Goal: Task Accomplishment & Management: Complete application form

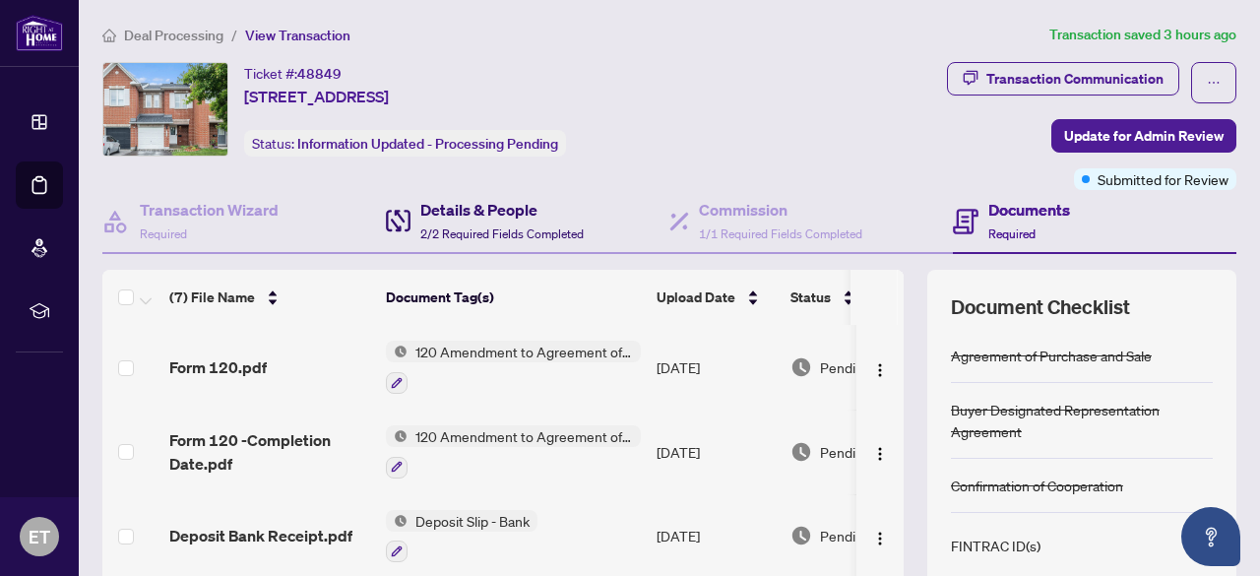
click at [490, 200] on h4 "Details & People" at bounding box center [501, 210] width 163 height 24
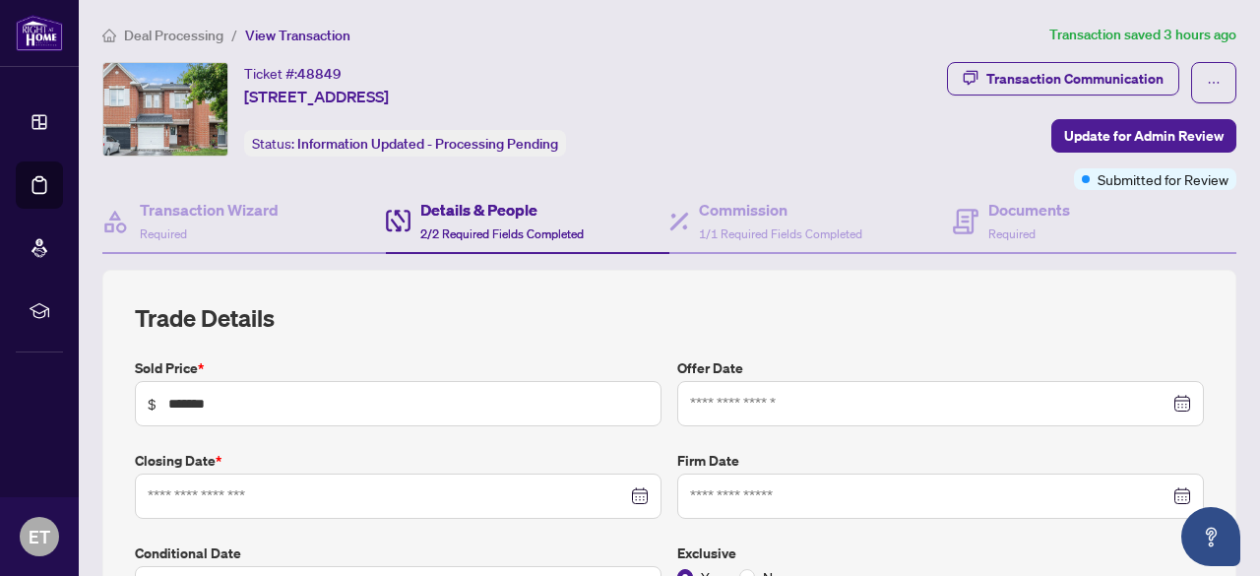
type input "**********"
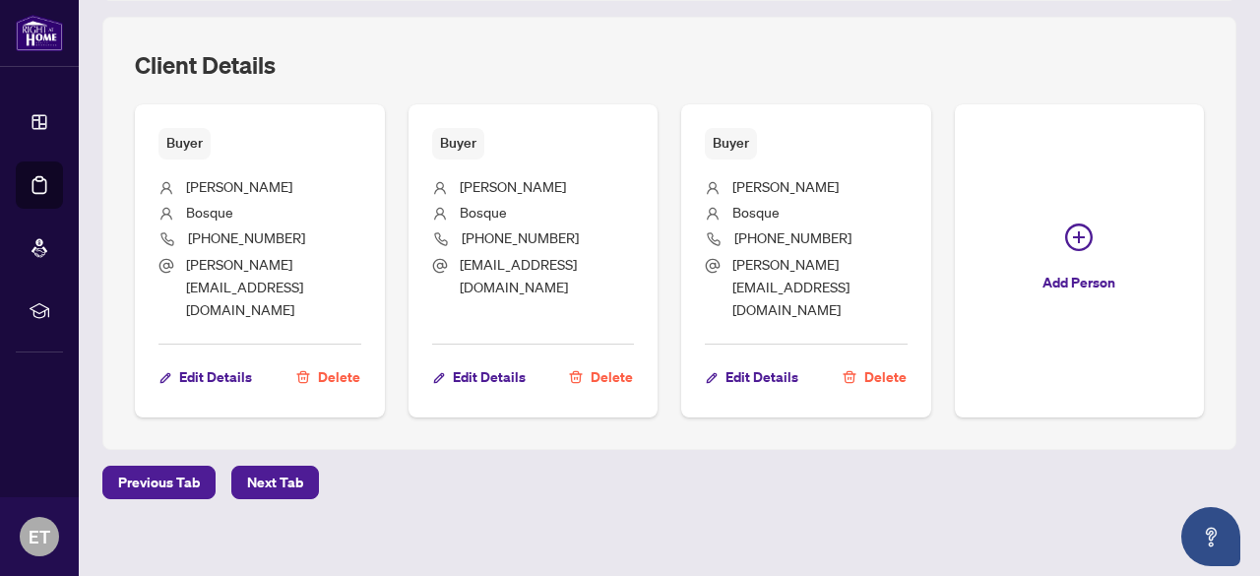
scroll to position [1008, 0]
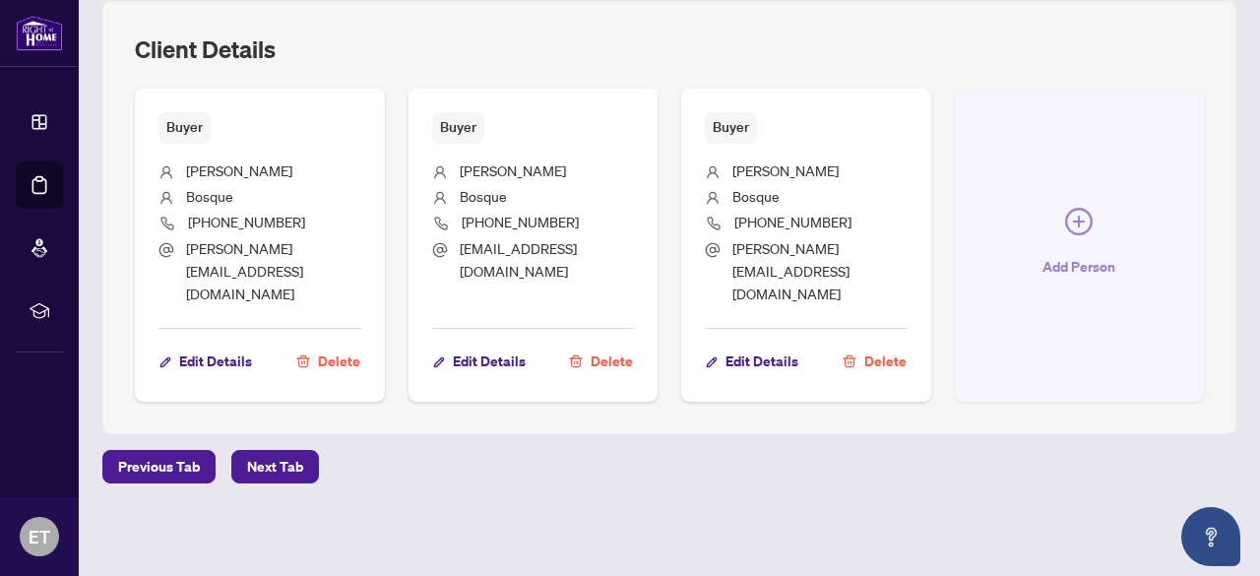
click at [1065, 235] on icon "plus-circle" at bounding box center [1079, 222] width 28 height 28
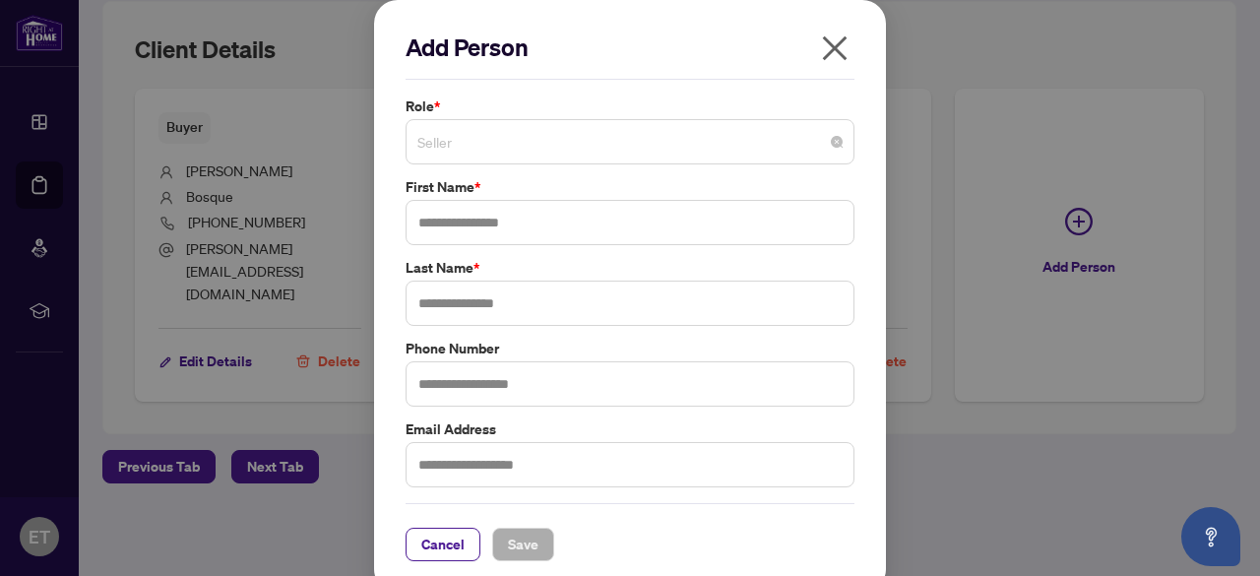
click at [456, 147] on span "Seller" at bounding box center [629, 141] width 425 height 37
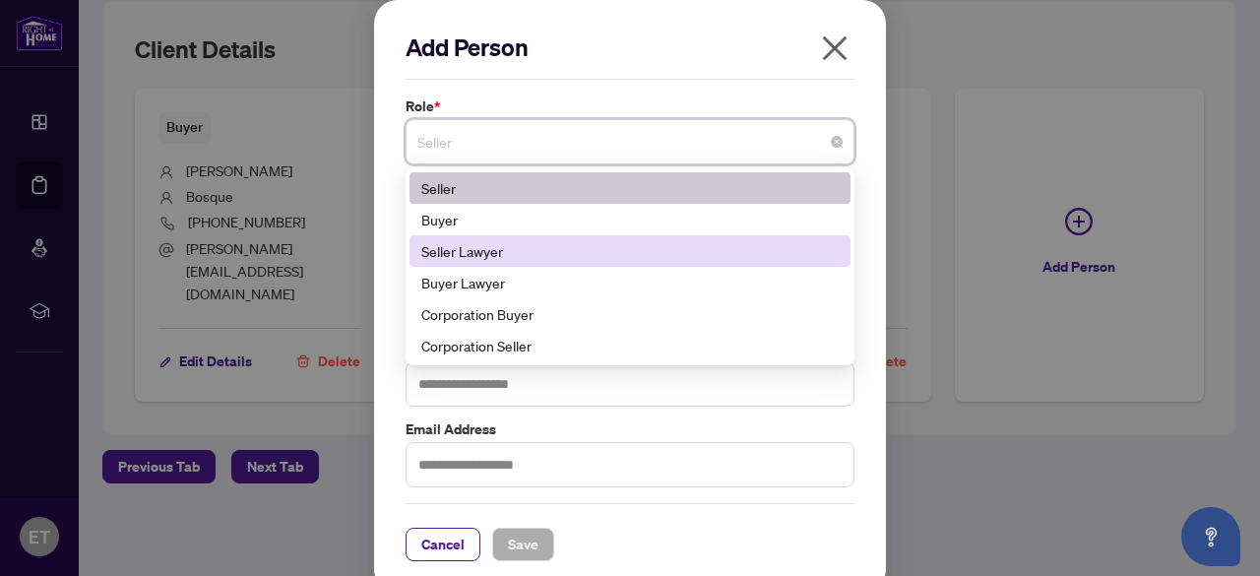
click at [443, 240] on div "Seller Lawyer" at bounding box center [629, 251] width 417 height 22
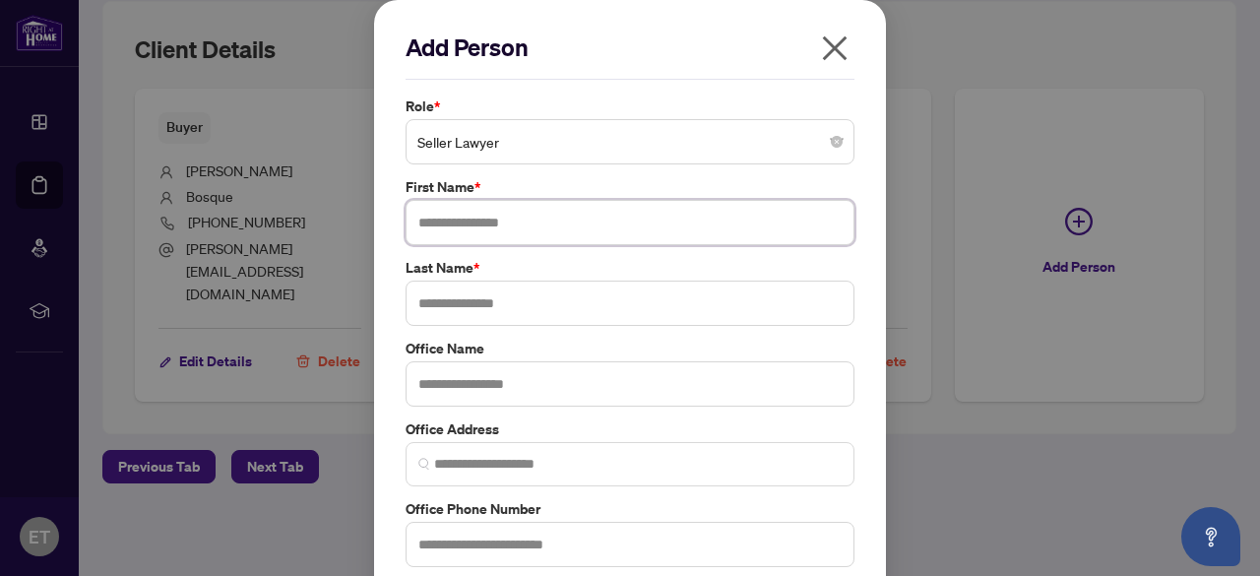
click at [448, 221] on input "text" at bounding box center [629, 222] width 449 height 45
type input "*****"
click at [429, 302] on input "text" at bounding box center [629, 302] width 449 height 45
type input "******"
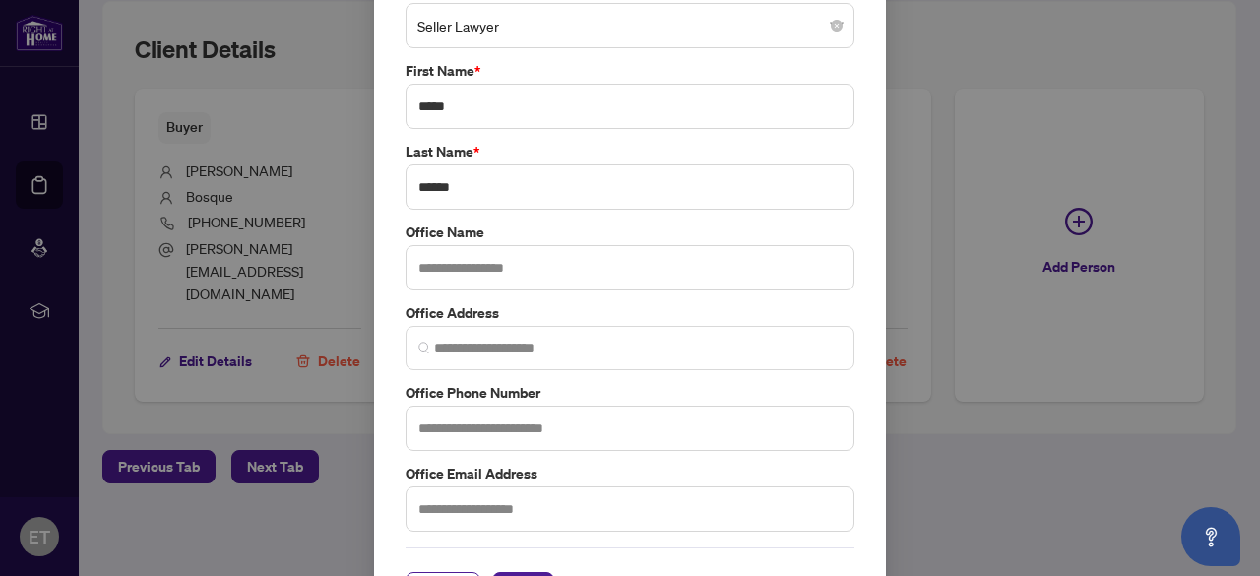
scroll to position [118, 0]
click at [464, 420] on input "text" at bounding box center [629, 425] width 449 height 45
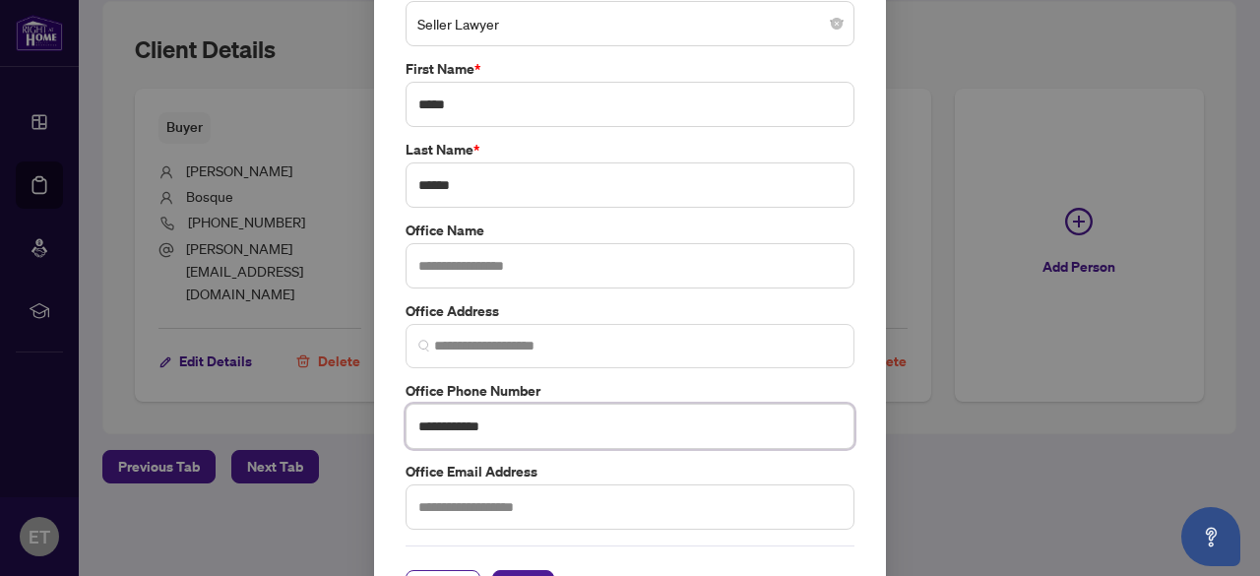
type input "**********"
click at [470, 507] on input "text" at bounding box center [629, 506] width 449 height 45
type input "**********"
click at [821, 395] on label "Office Phone Number" at bounding box center [629, 391] width 449 height 22
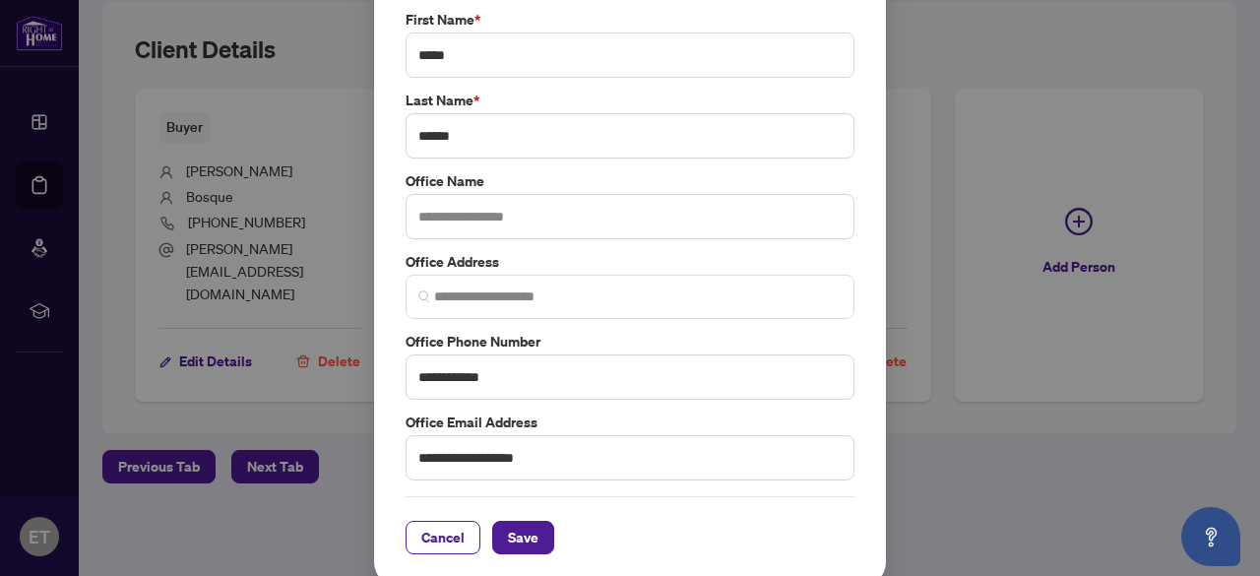
scroll to position [171, 0]
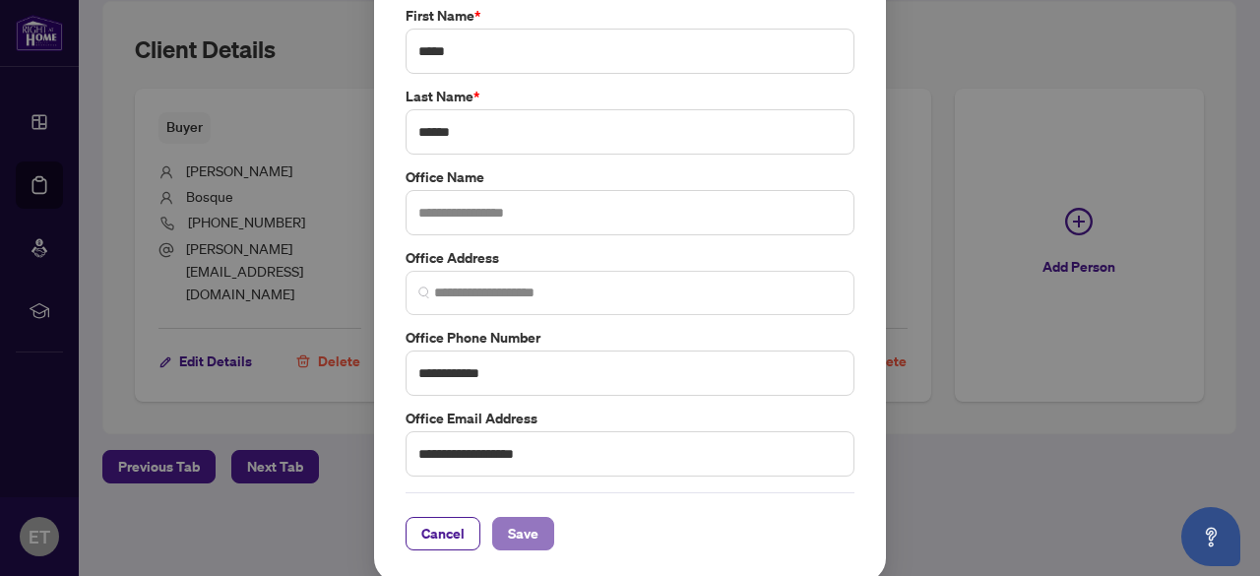
click at [533, 523] on button "Save" at bounding box center [523, 533] width 62 height 33
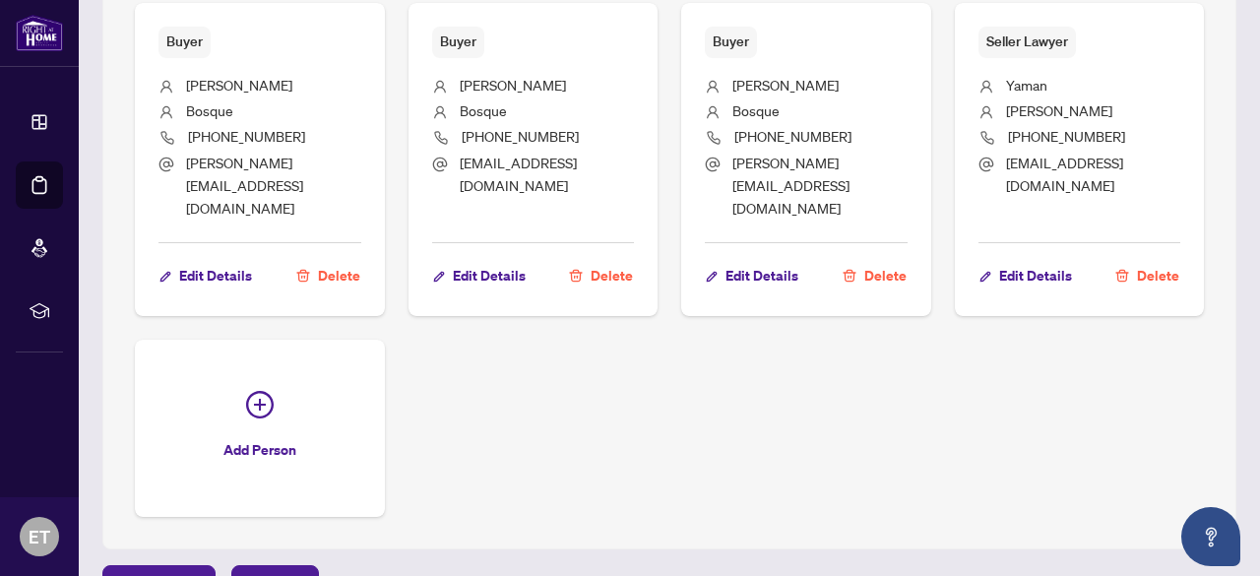
scroll to position [1043, 0]
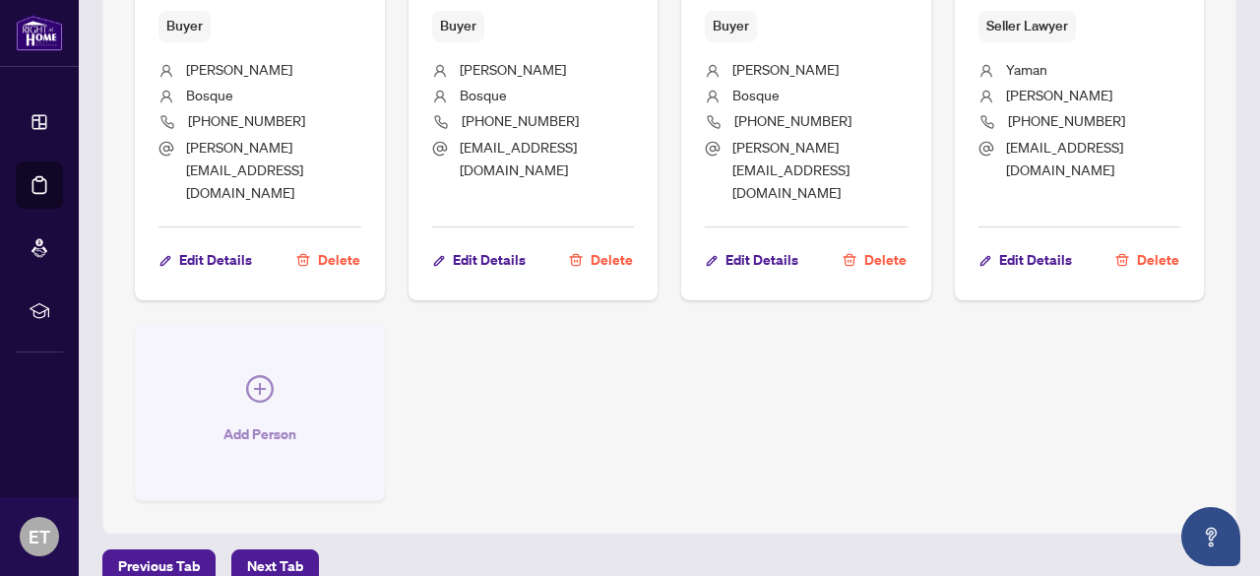
click at [274, 389] on icon "plus-circle" at bounding box center [260, 389] width 28 height 28
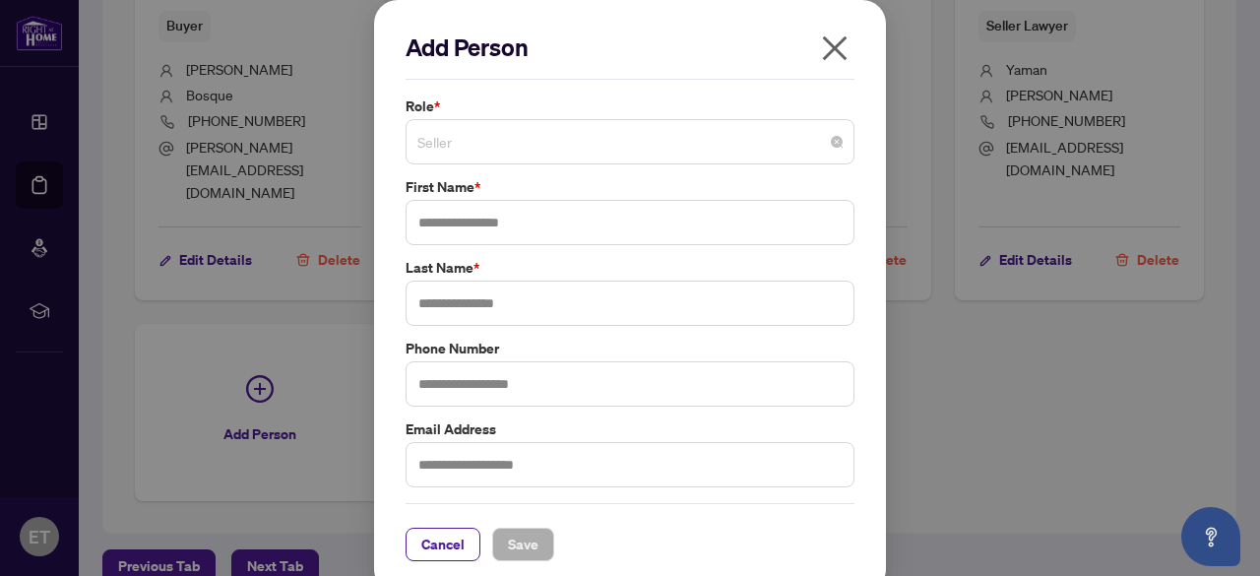
click at [490, 146] on span "Seller" at bounding box center [629, 141] width 425 height 37
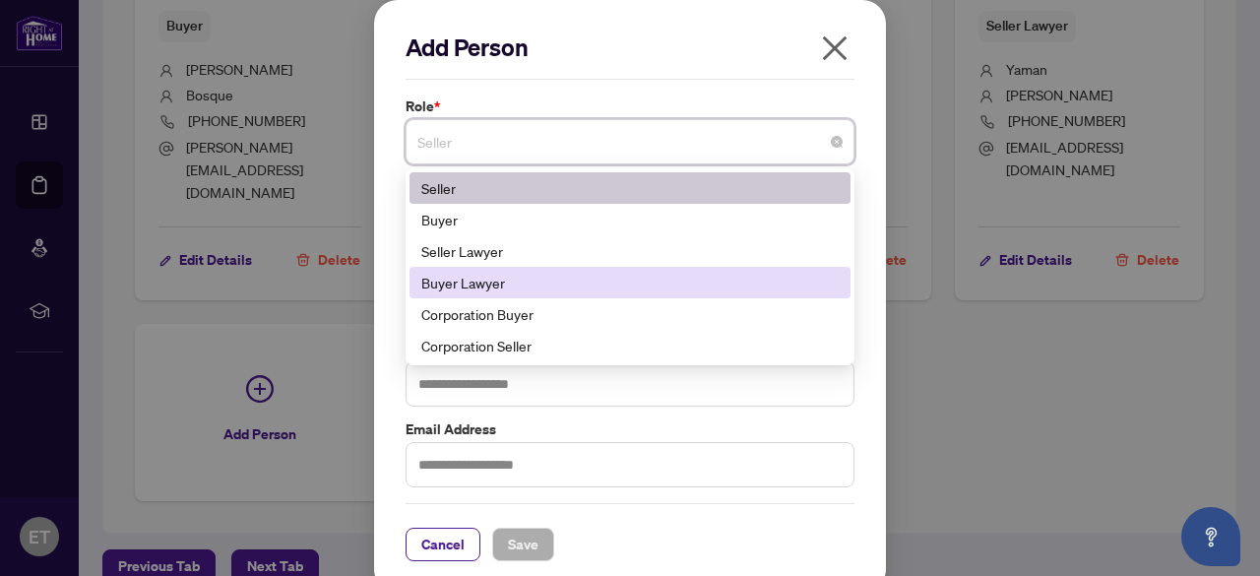
click at [473, 267] on div "Buyer Lawyer" at bounding box center [629, 282] width 441 height 31
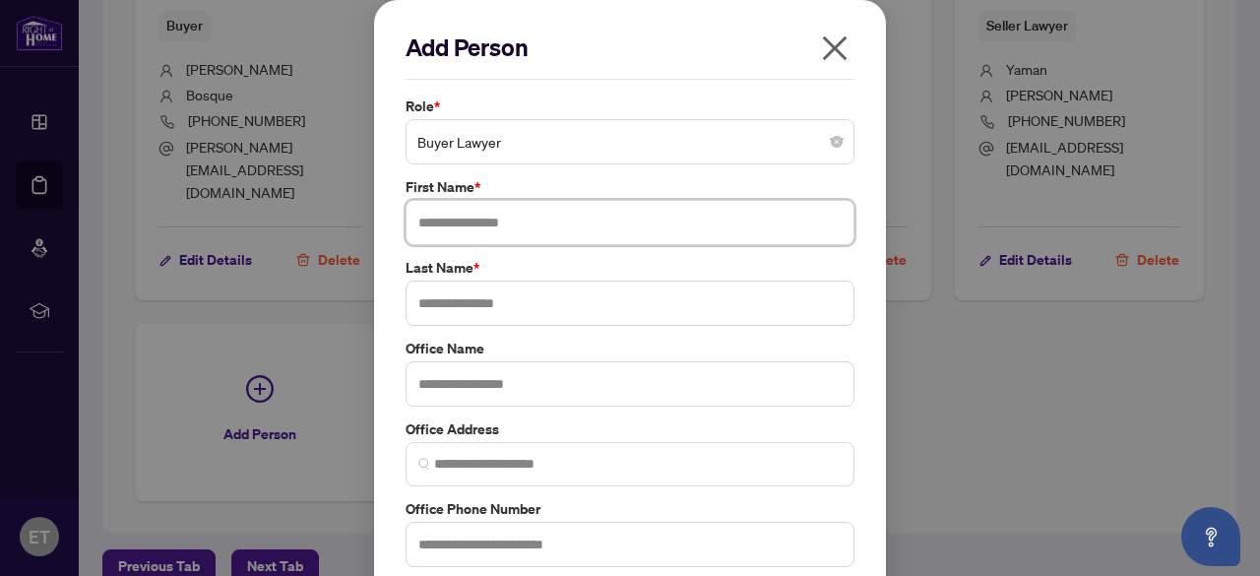
click at [470, 225] on input "text" at bounding box center [629, 222] width 449 height 45
type input "**********"
click at [468, 306] on input "text" at bounding box center [629, 302] width 449 height 45
type input "******"
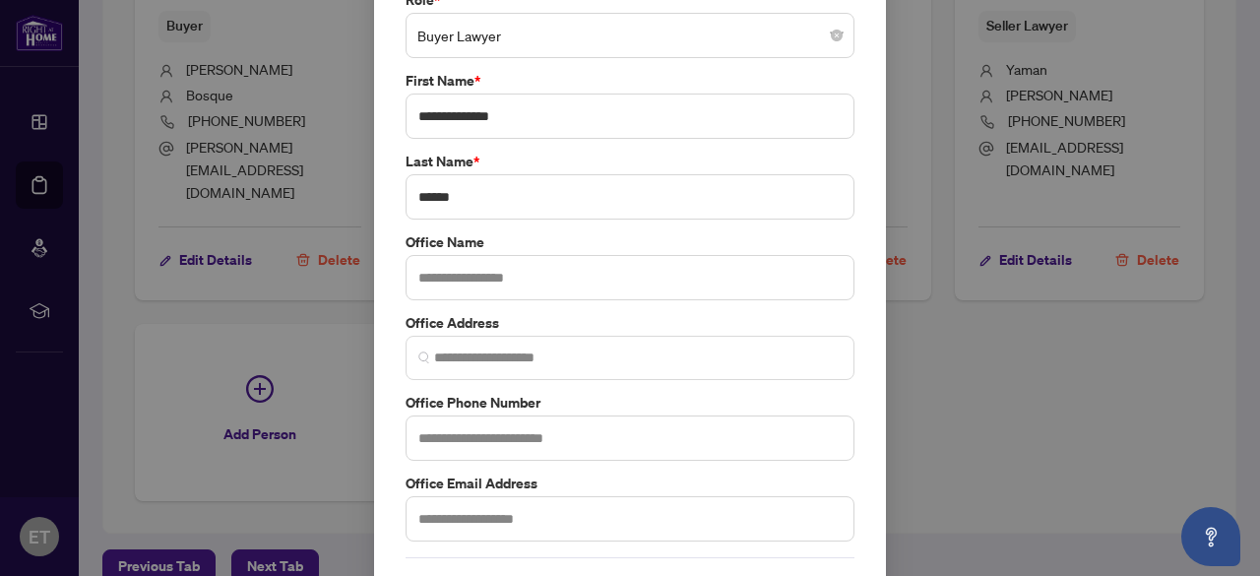
scroll to position [110, 0]
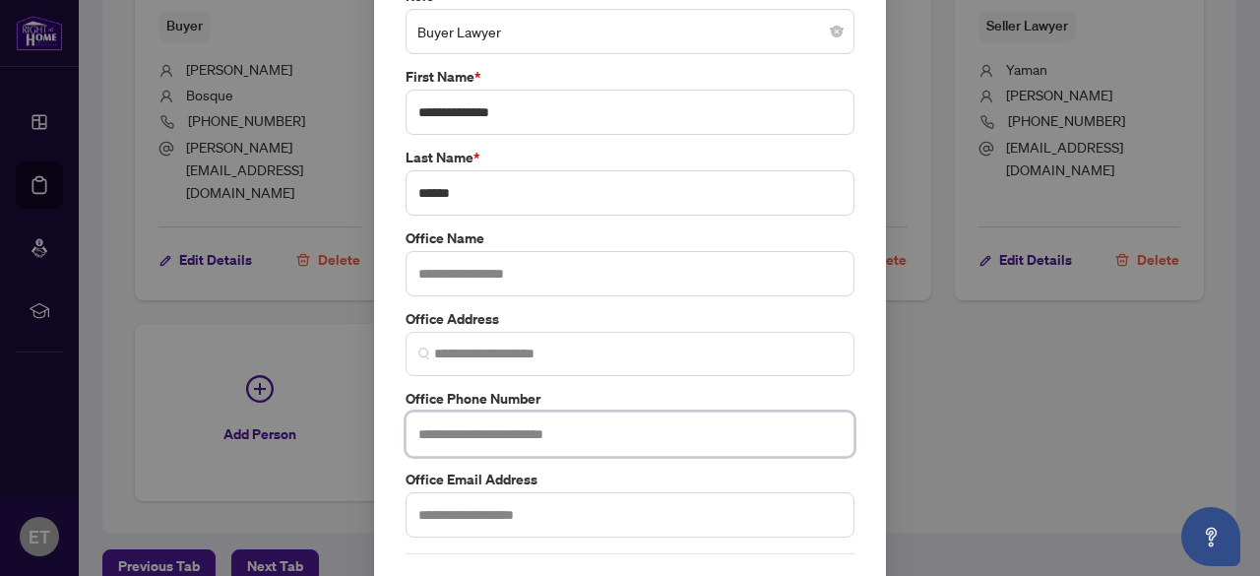
click at [435, 428] on input "text" at bounding box center [629, 433] width 449 height 45
type input "**********"
click at [489, 501] on input "text" at bounding box center [629, 514] width 449 height 45
type input "**********"
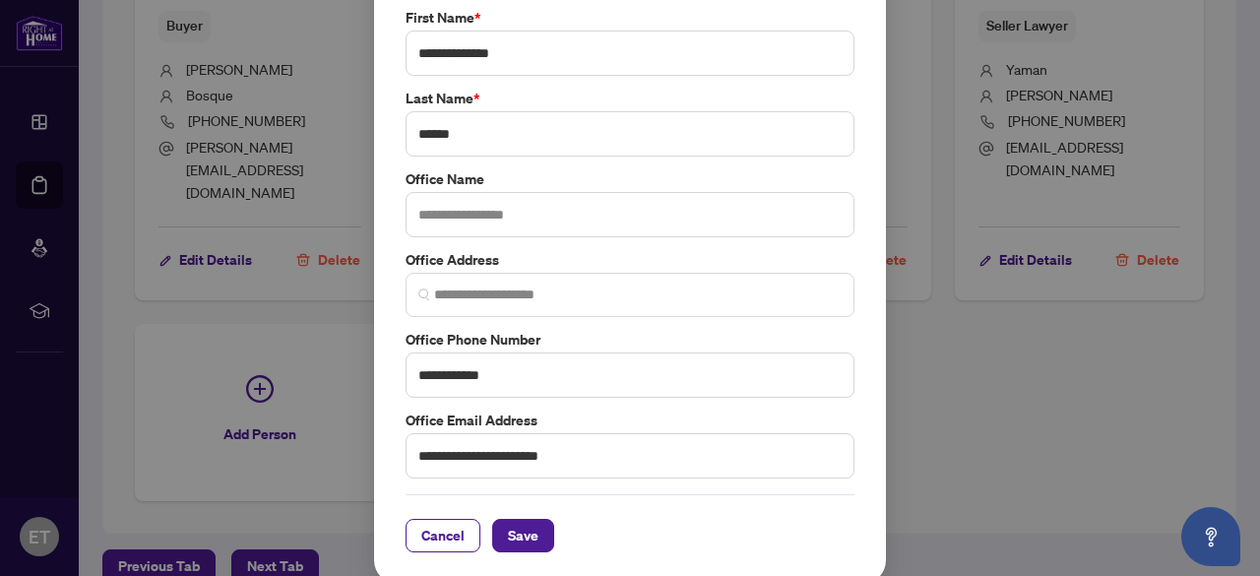
scroll to position [171, 0]
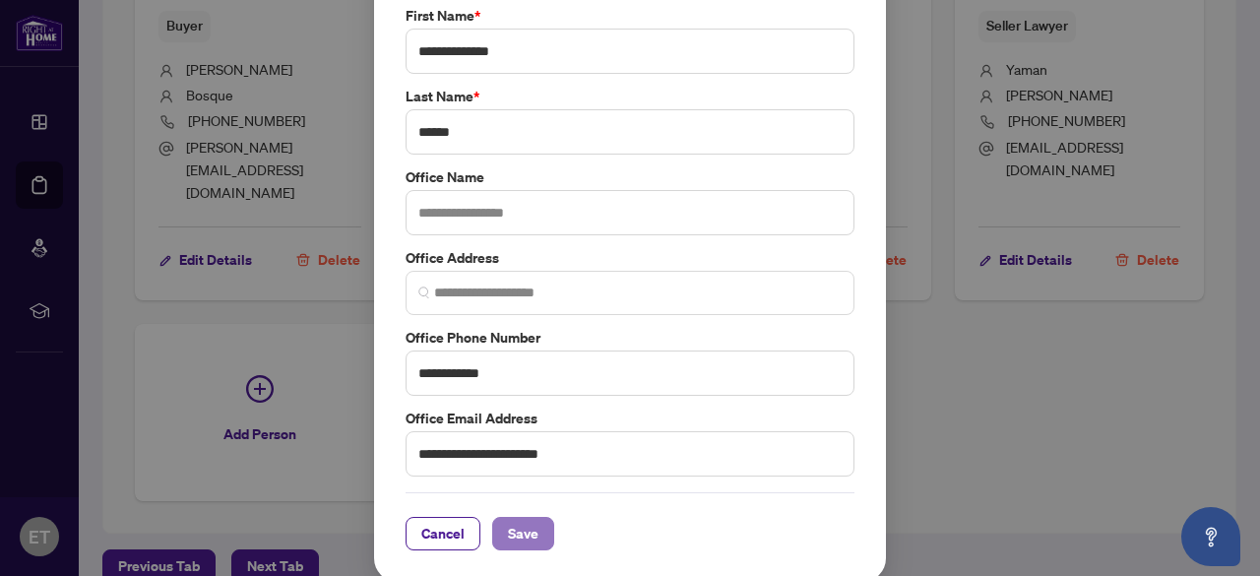
click at [535, 527] on button "Save" at bounding box center [523, 533] width 62 height 33
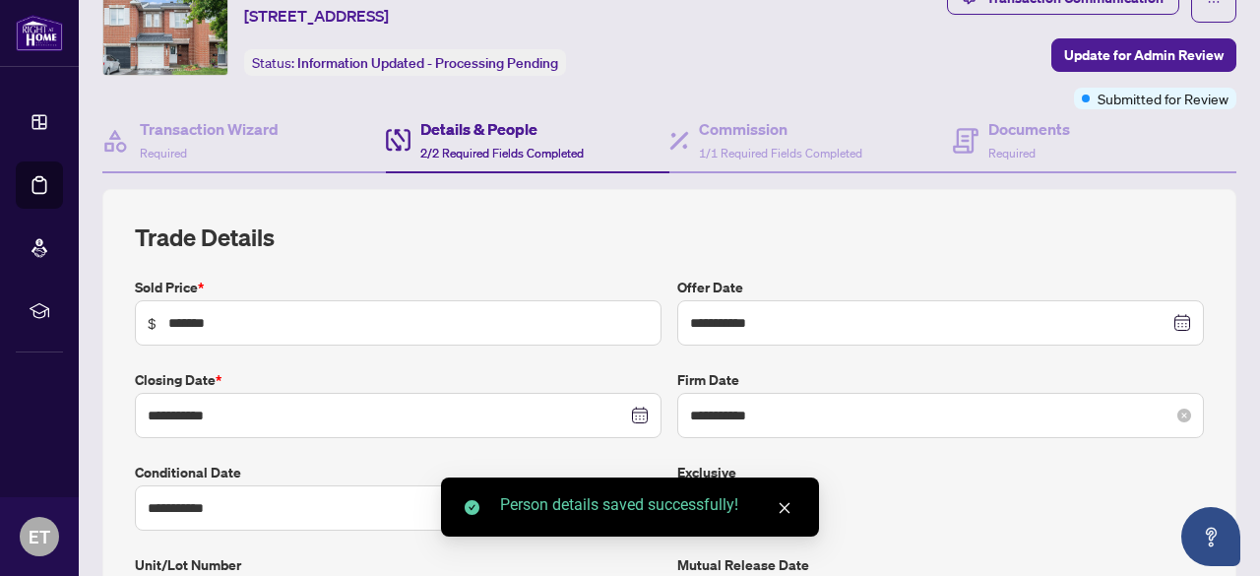
scroll to position [0, 0]
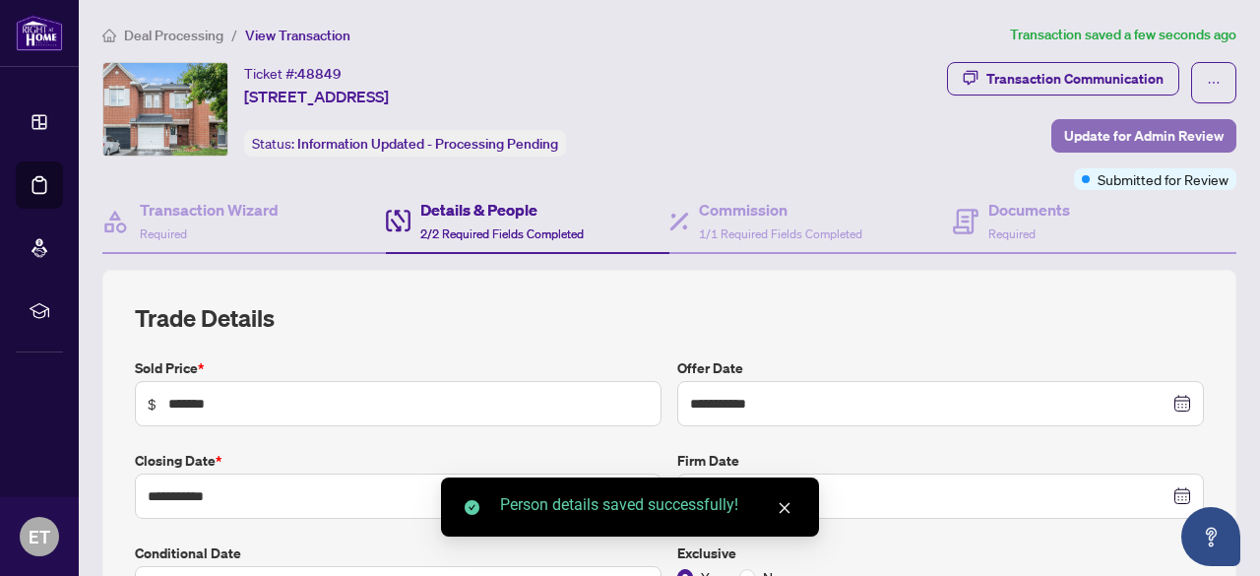
click at [1187, 133] on span "Update for Admin Review" at bounding box center [1143, 135] width 159 height 31
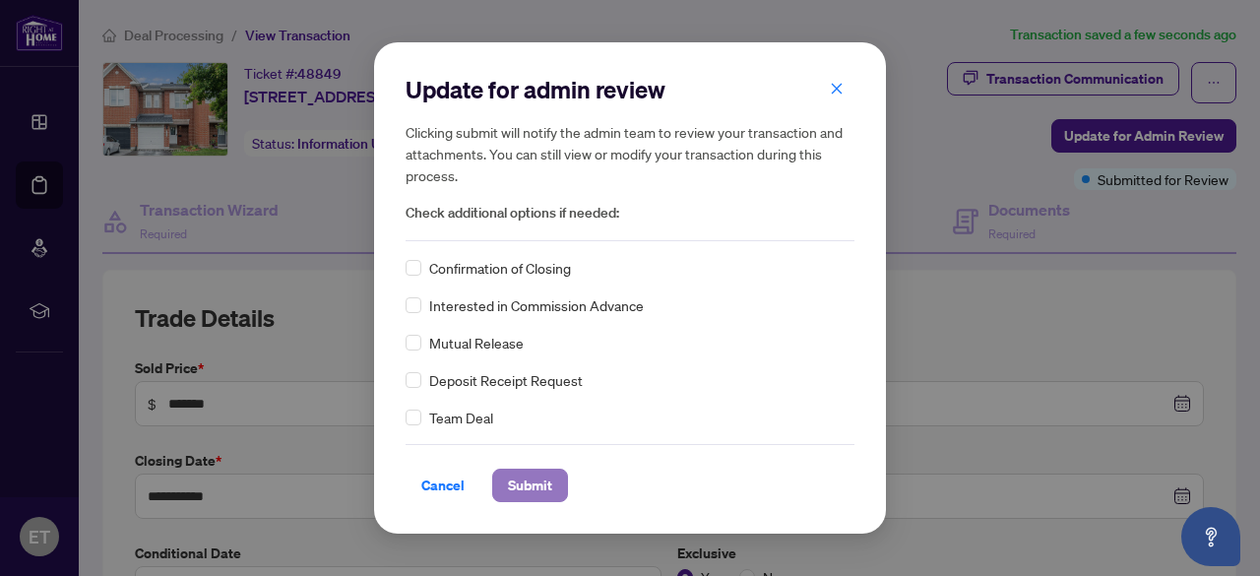
click at [520, 495] on span "Submit" at bounding box center [530, 484] width 44 height 31
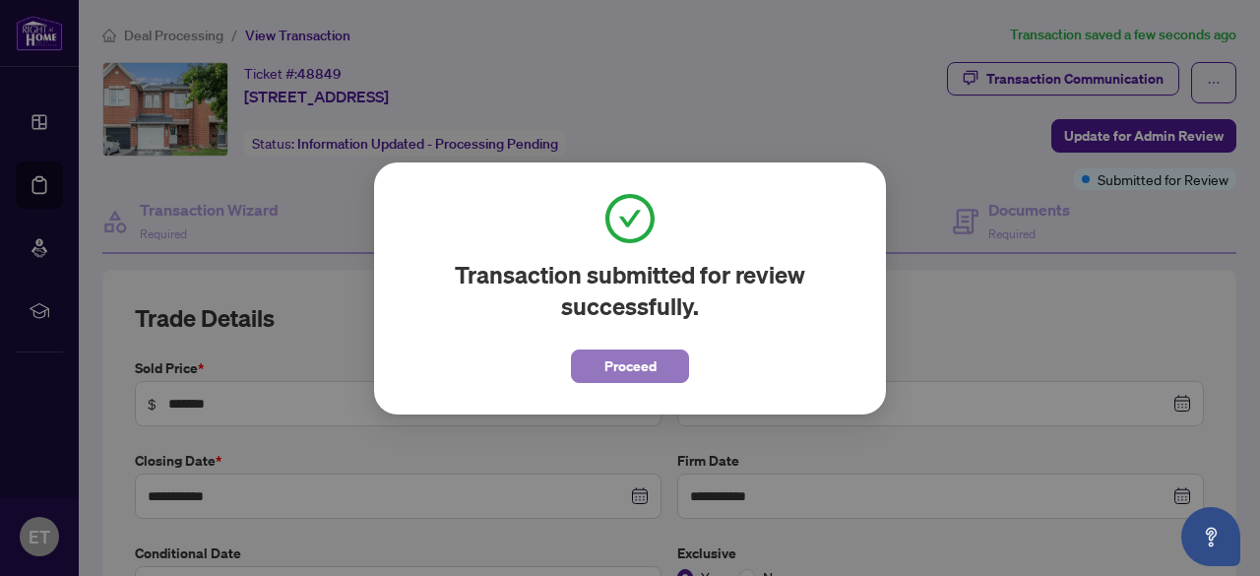
click at [593, 375] on button "Proceed" at bounding box center [630, 365] width 118 height 33
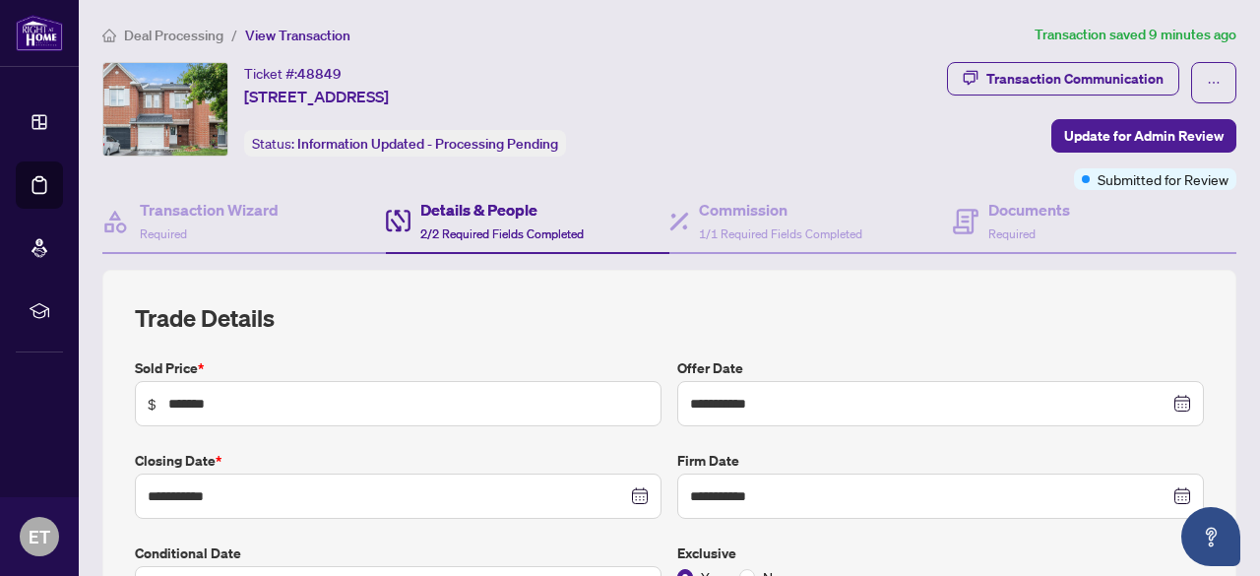
click at [846, 158] on div "Transaction Communication Update for Admin Review Submitted for Review" at bounding box center [999, 126] width 476 height 128
click at [260, 206] on h4 "Transaction Wizard" at bounding box center [209, 210] width 139 height 24
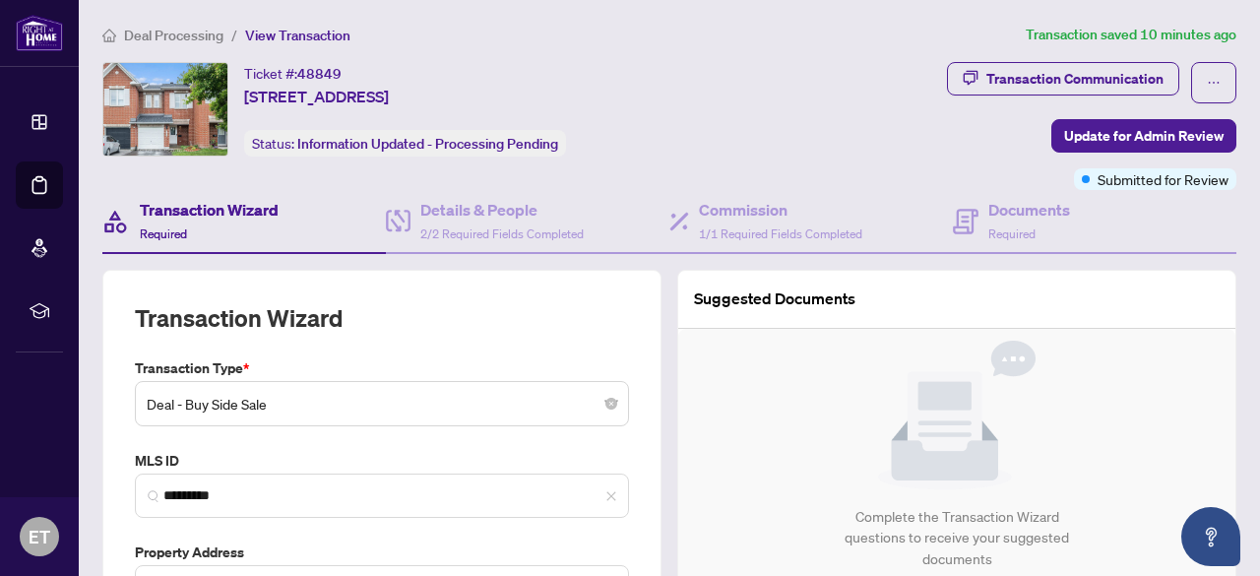
type input "**********"
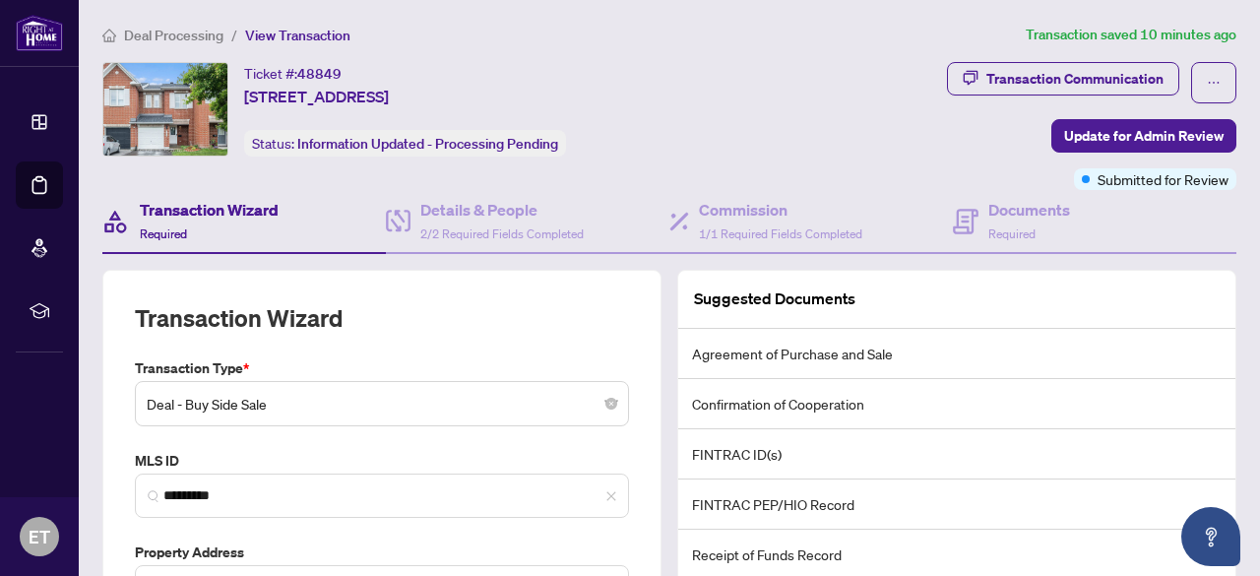
scroll to position [339, 0]
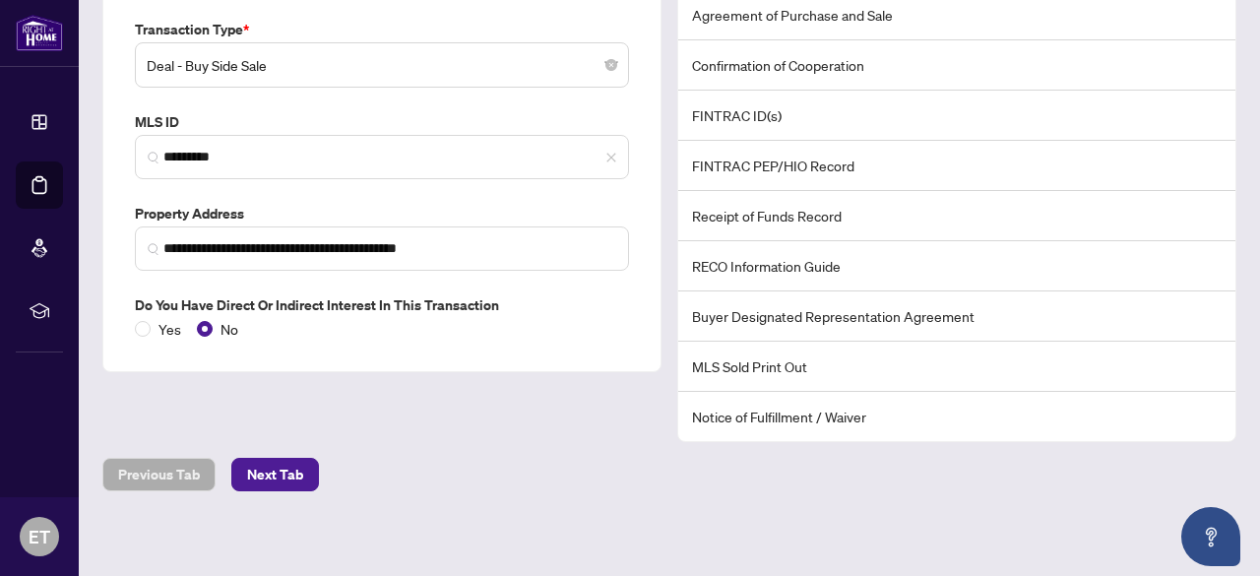
click at [750, 365] on li "MLS Sold Print Out" at bounding box center [956, 366] width 557 height 50
click at [272, 469] on span "Next Tab" at bounding box center [275, 474] width 56 height 31
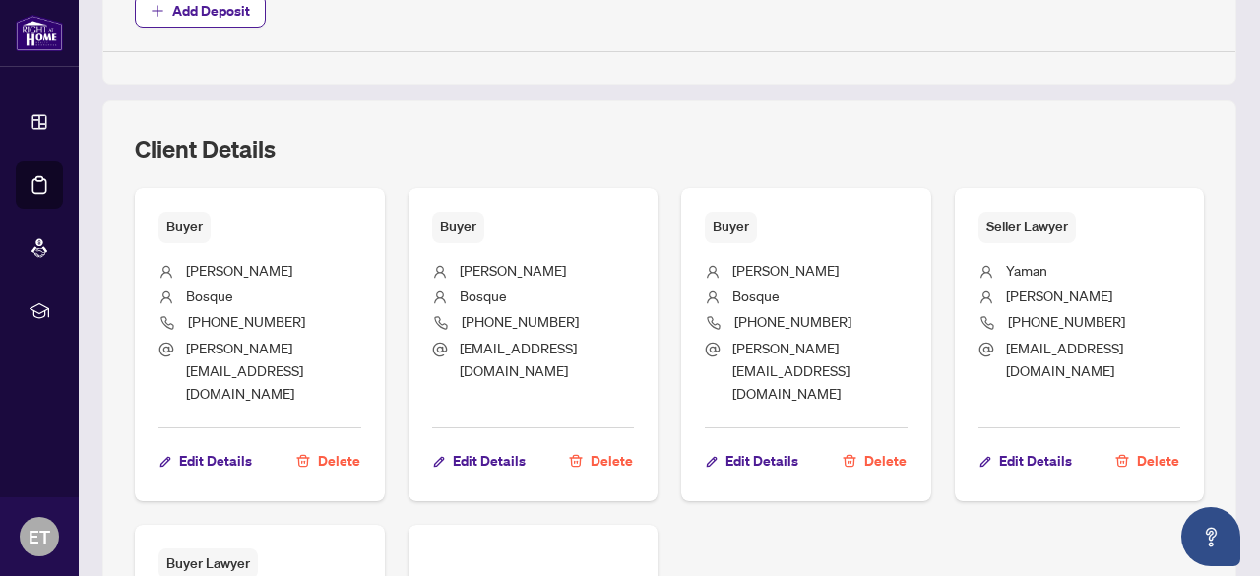
scroll to position [1181, 0]
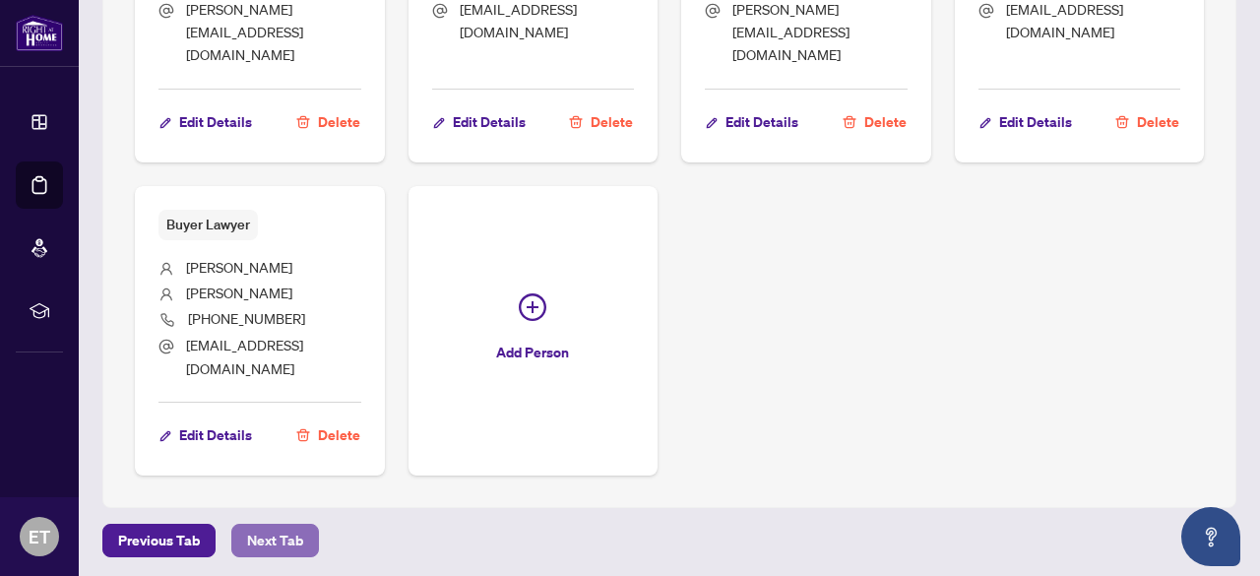
click at [269, 525] on span "Next Tab" at bounding box center [275, 540] width 56 height 31
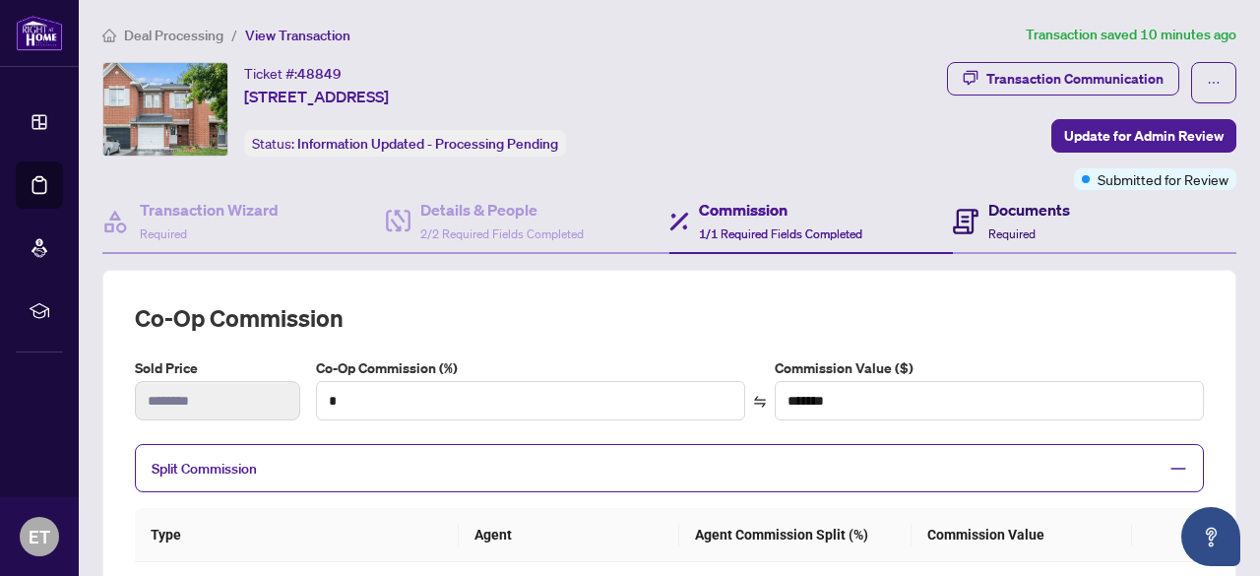
click at [991, 210] on h4 "Documents" at bounding box center [1029, 210] width 82 height 24
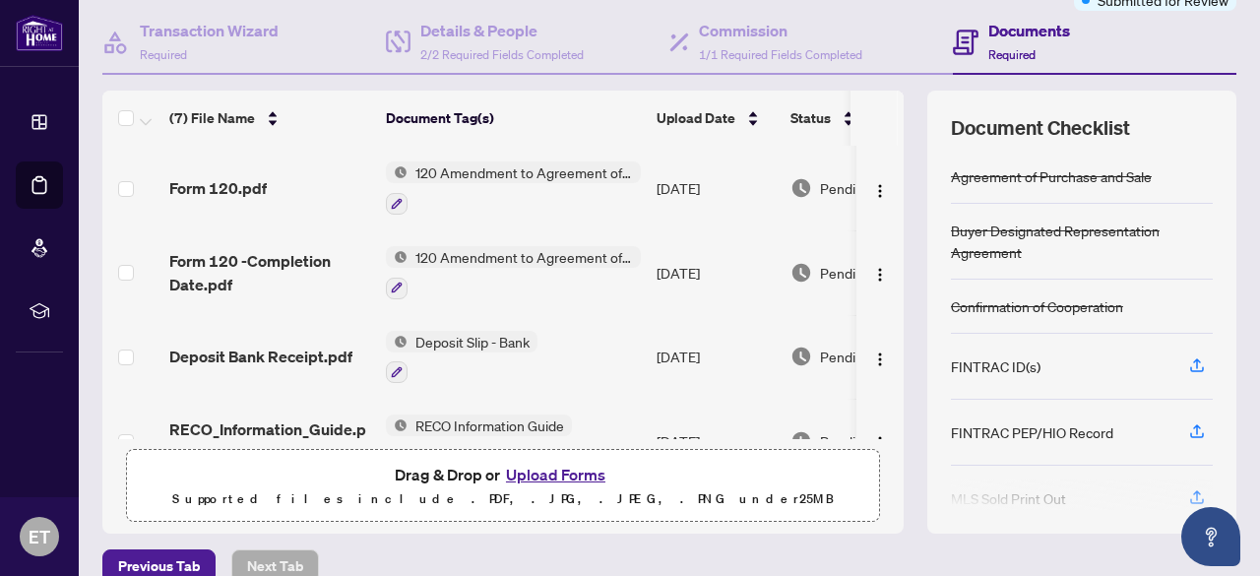
scroll to position [183, 0]
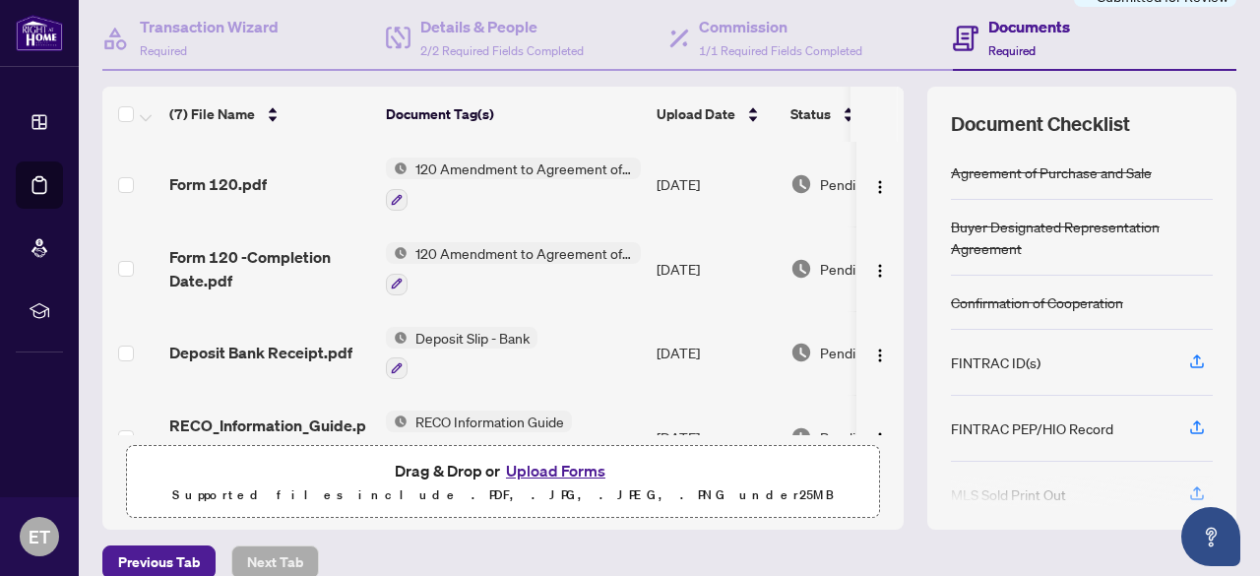
click at [1177, 481] on div at bounding box center [1082, 490] width 262 height 31
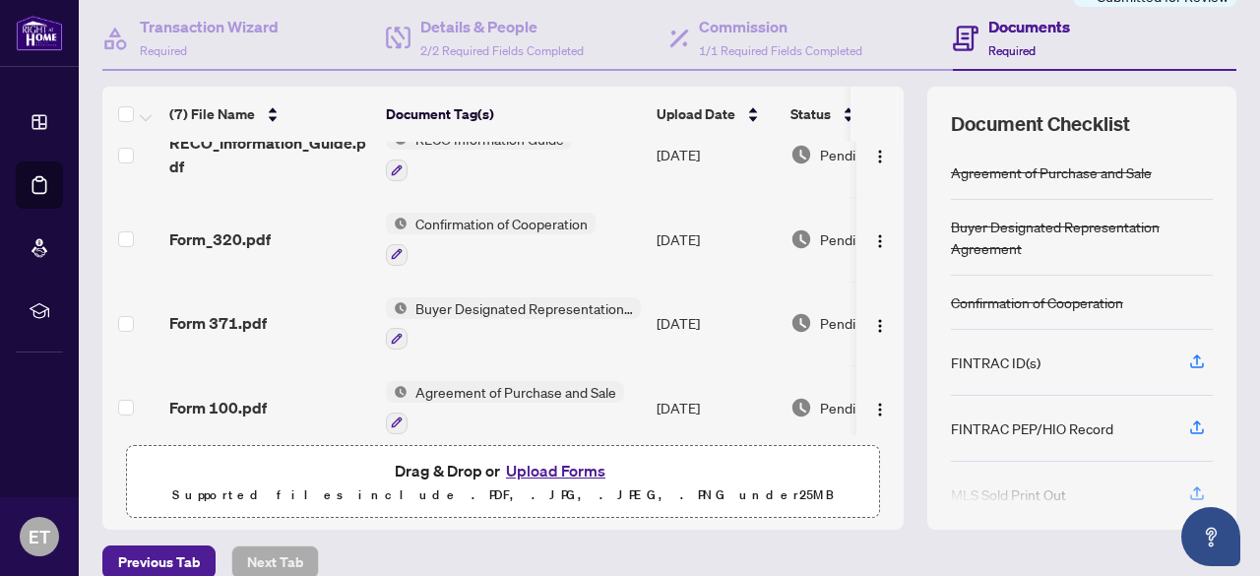
scroll to position [299, 0]
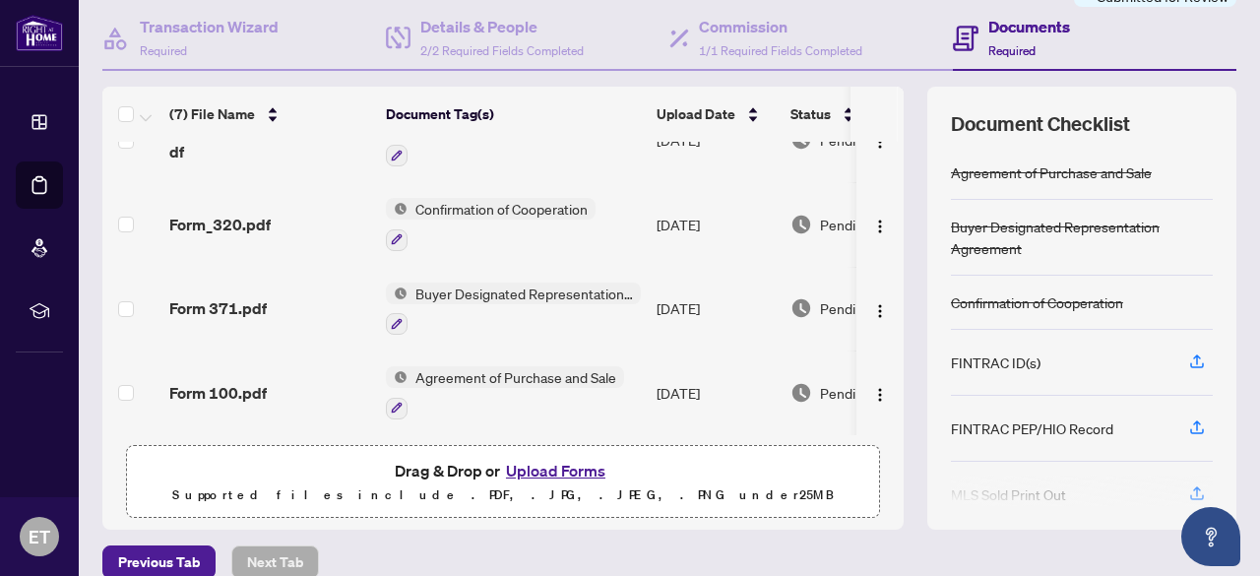
click at [553, 466] on button "Upload Forms" at bounding box center [555, 471] width 111 height 26
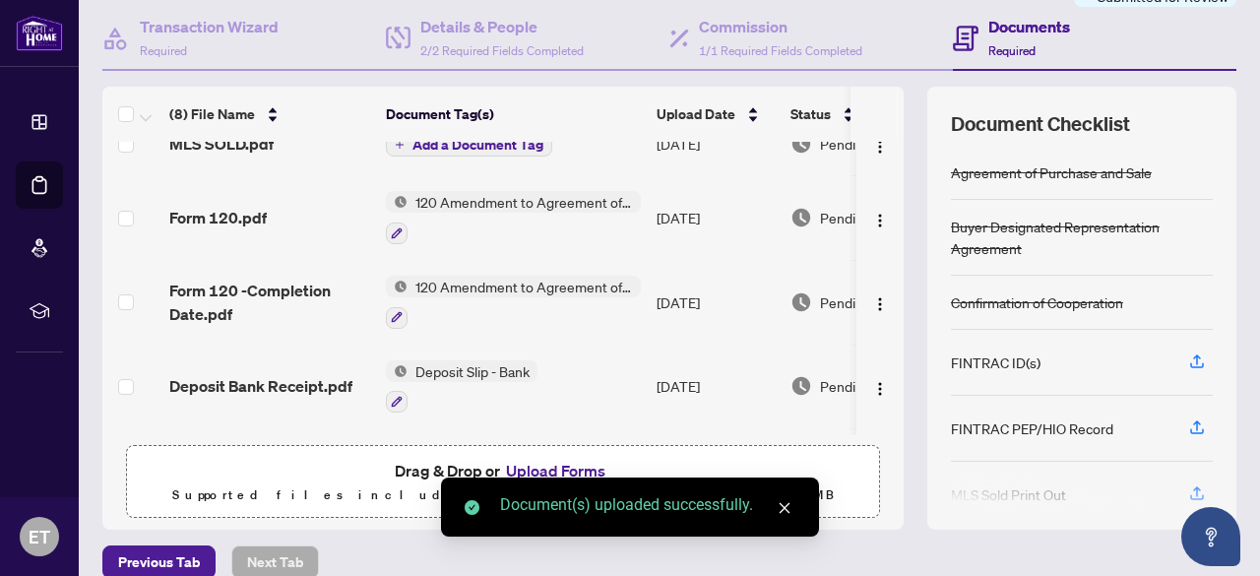
scroll to position [0, 0]
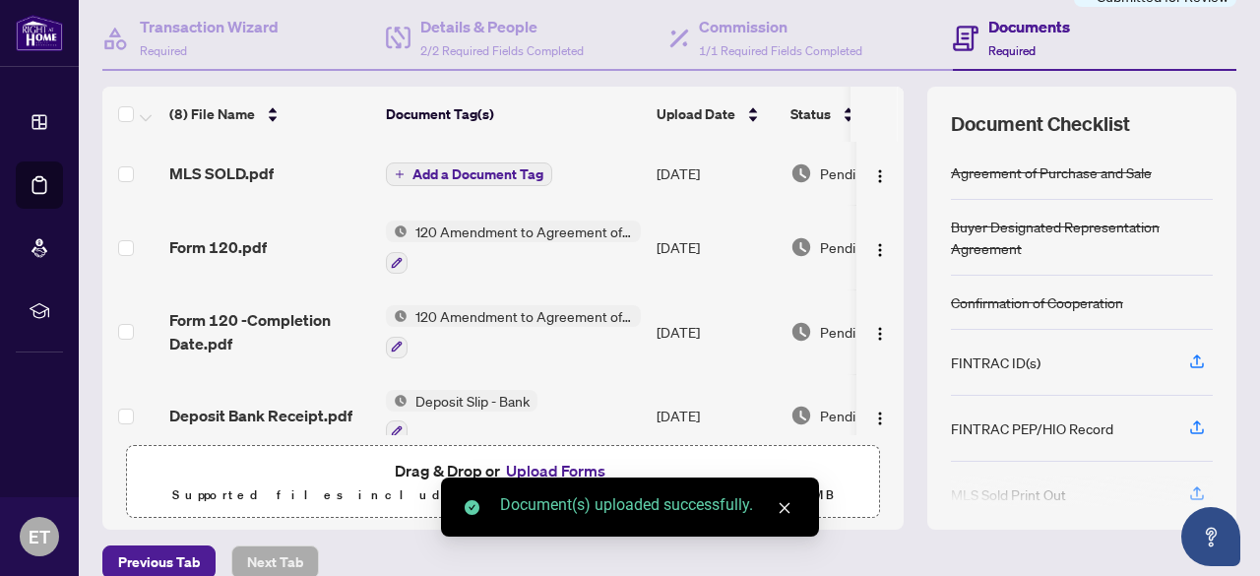
click at [493, 167] on span "Add a Document Tag" at bounding box center [477, 174] width 131 height 14
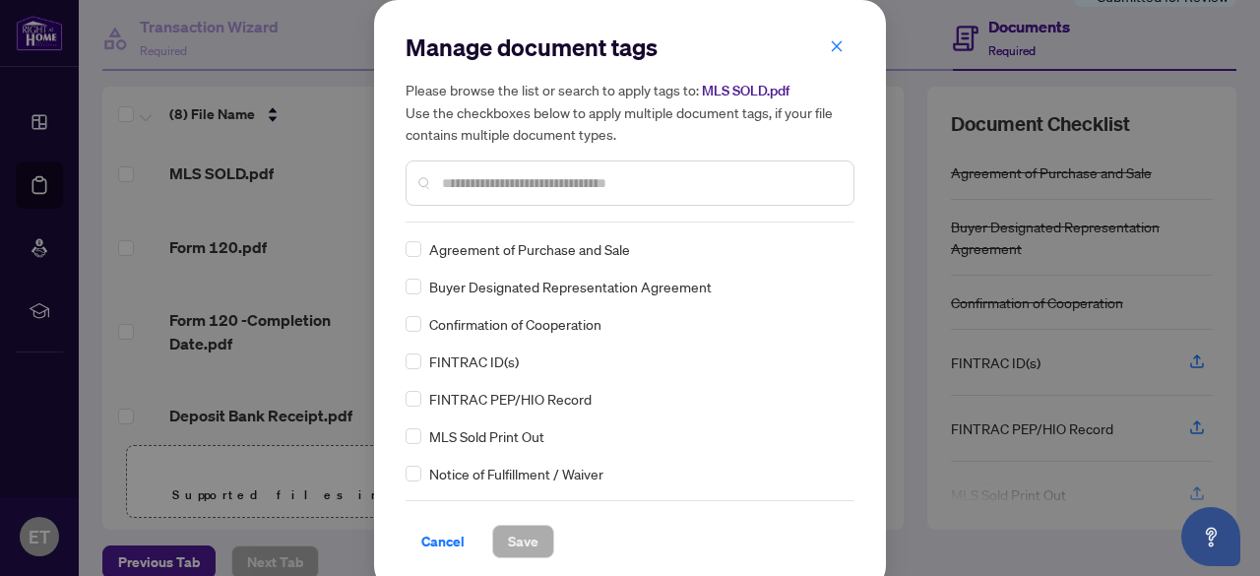
click at [489, 182] on input "text" at bounding box center [640, 183] width 396 height 22
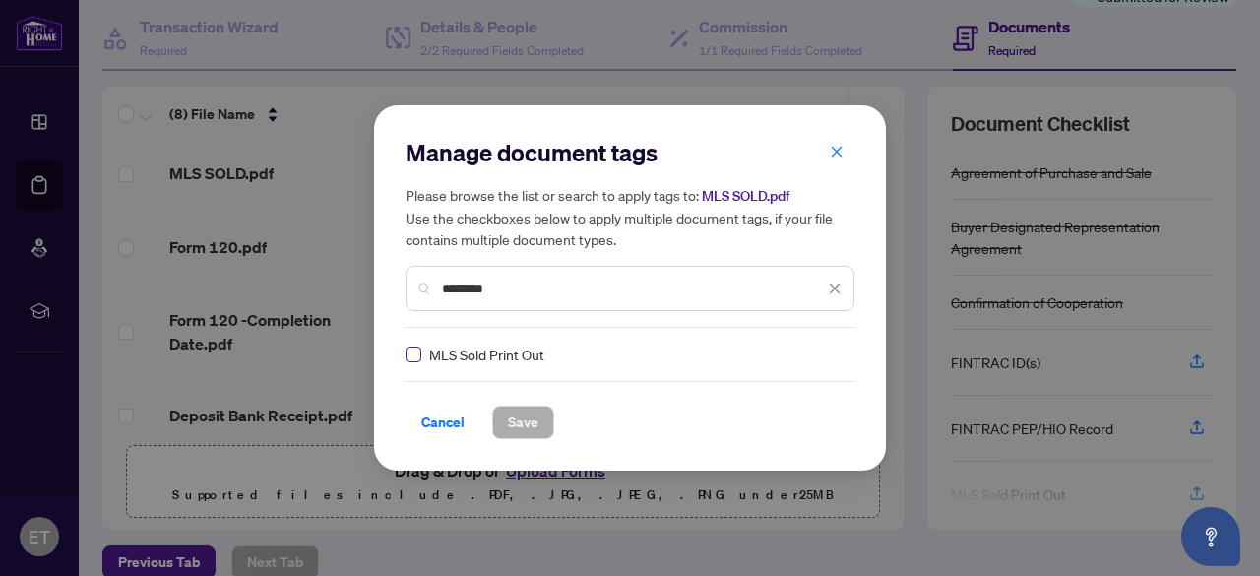
type input "********"
click at [502, 414] on button "Save" at bounding box center [523, 421] width 62 height 33
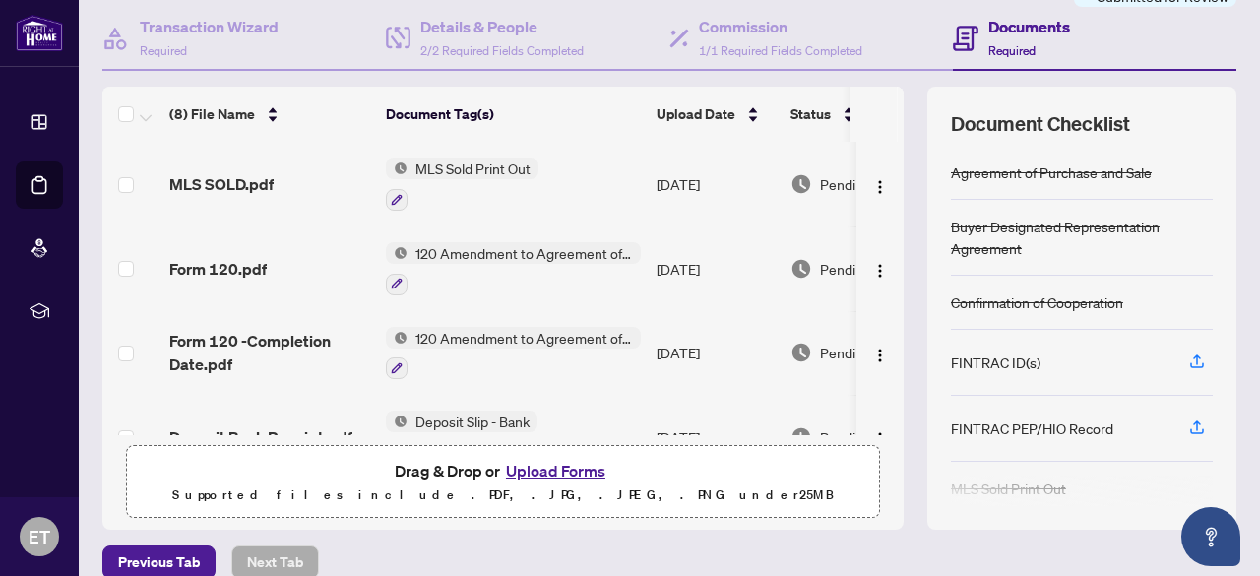
drag, startPoint x: 882, startPoint y: 230, endPoint x: 868, endPoint y: 291, distance: 62.5
click at [868, 291] on td at bounding box center [879, 268] width 47 height 85
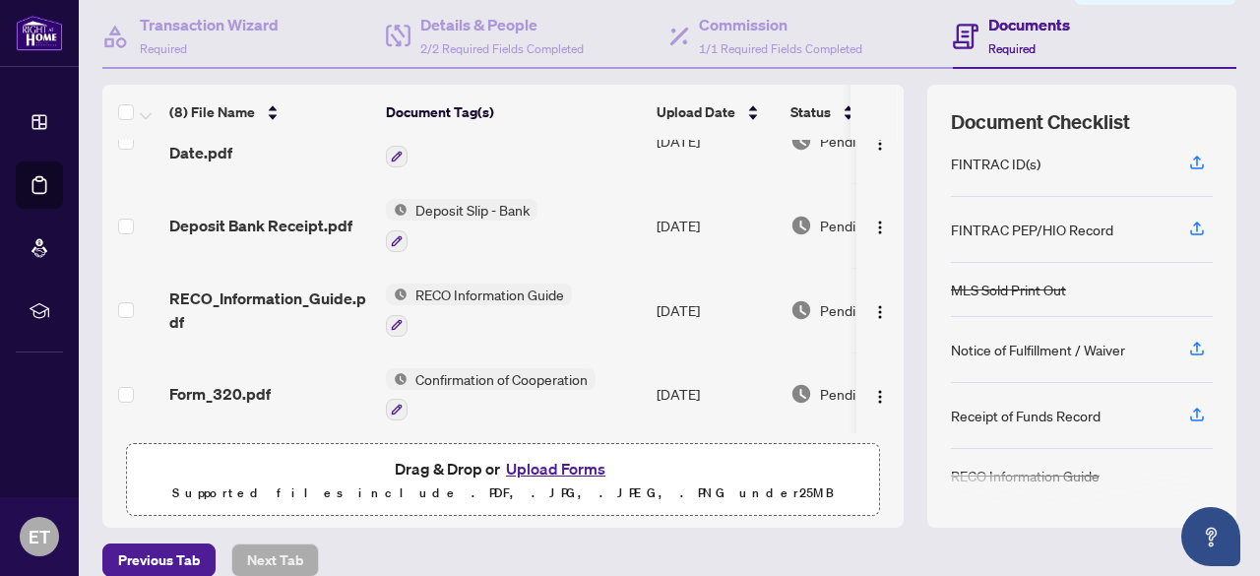
scroll to position [242, 0]
